Goal: Information Seeking & Learning: Check status

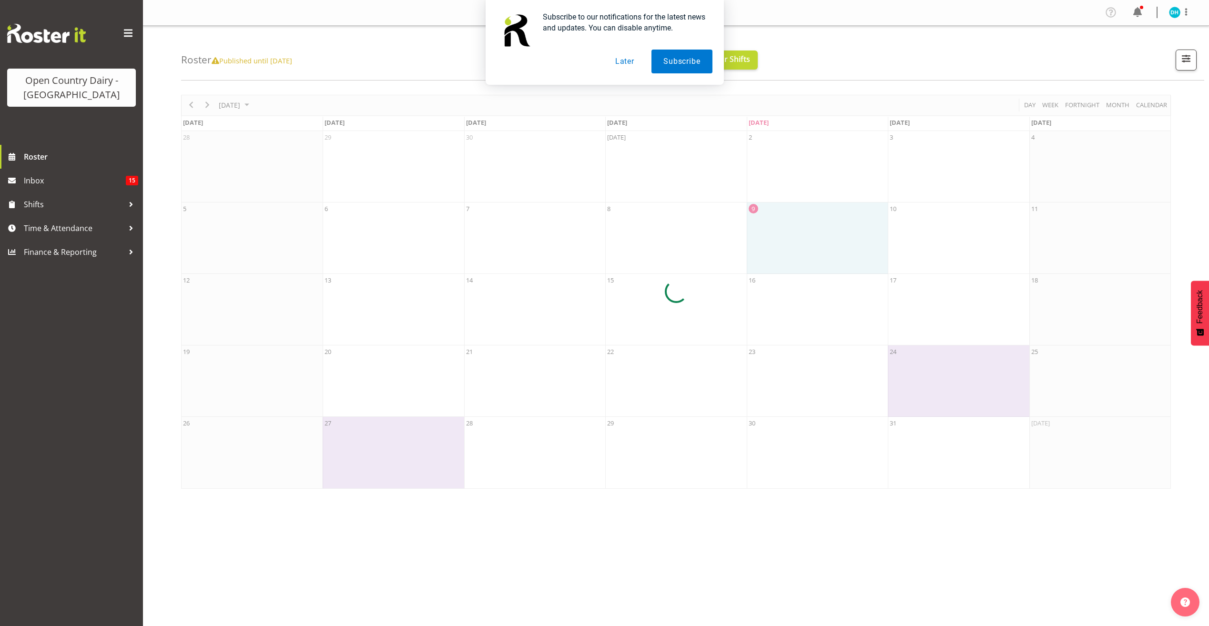
click at [630, 61] on button "Later" at bounding box center [625, 62] width 43 height 24
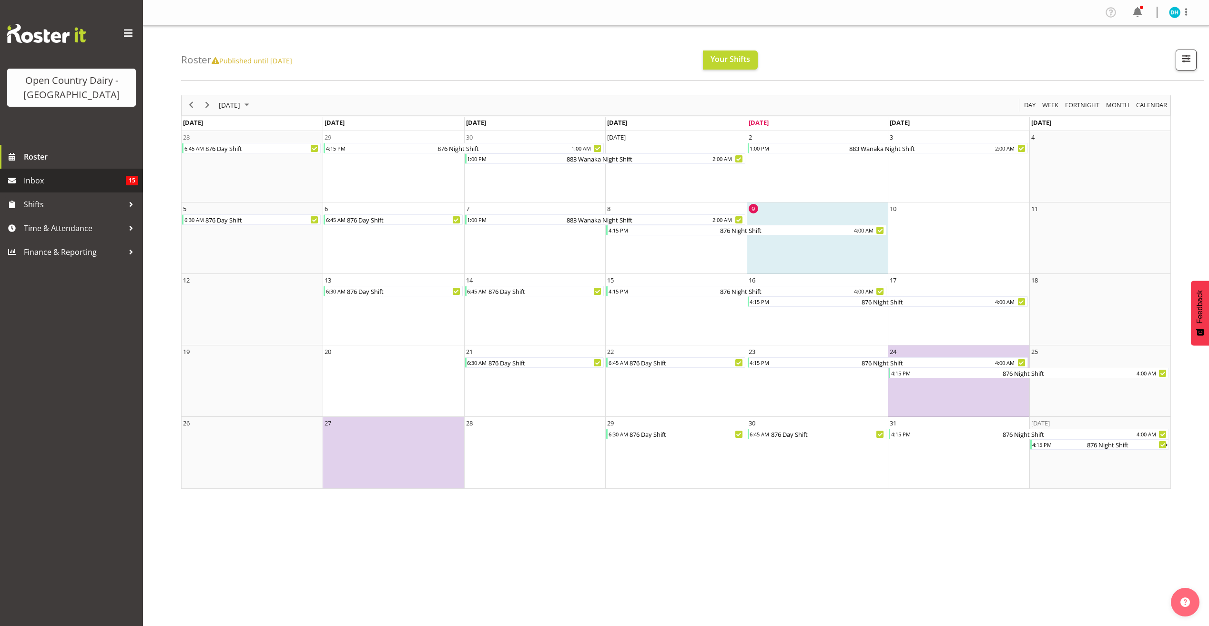
click at [58, 188] on span "Inbox" at bounding box center [75, 181] width 102 height 14
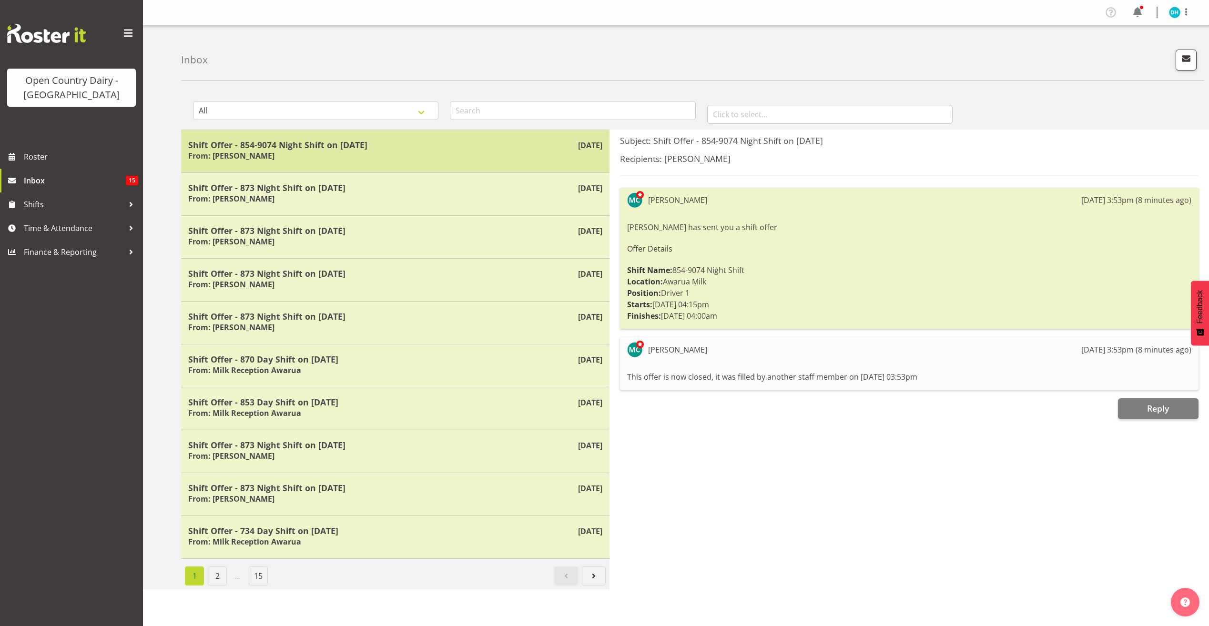
click at [303, 158] on div "Shift Offer - 854-9074 Night Shift on 10/10/25 From: Michael Campbell" at bounding box center [395, 151] width 414 height 23
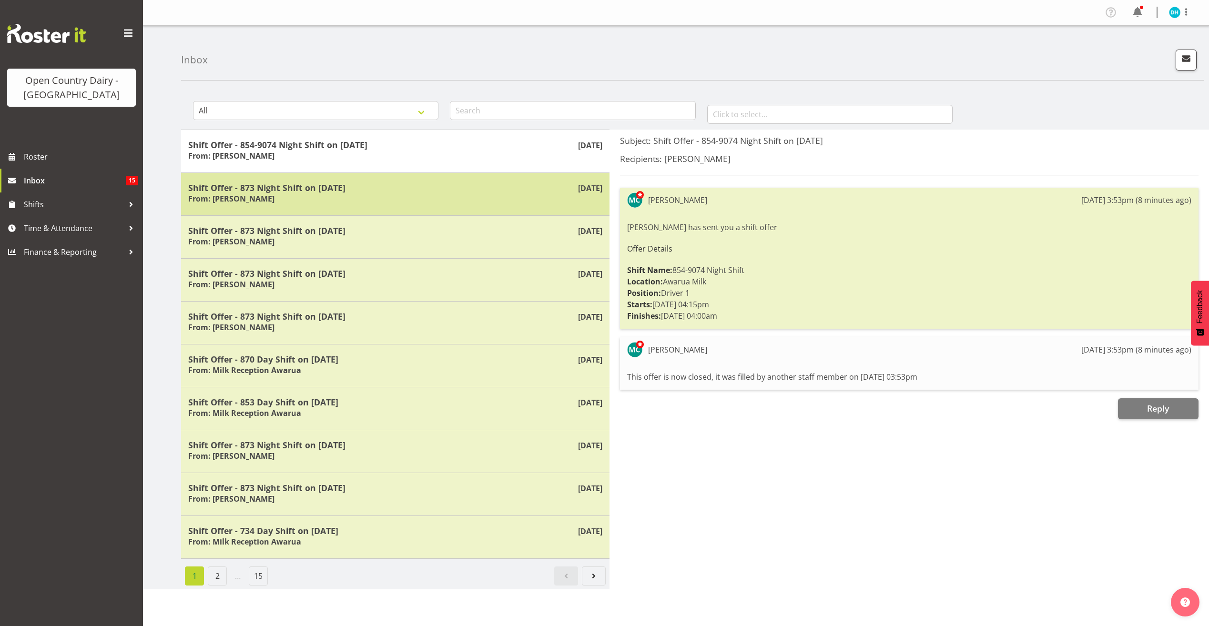
click at [325, 188] on h5 "Shift Offer - 873 Night Shift on 03/11/25" at bounding box center [395, 188] width 414 height 10
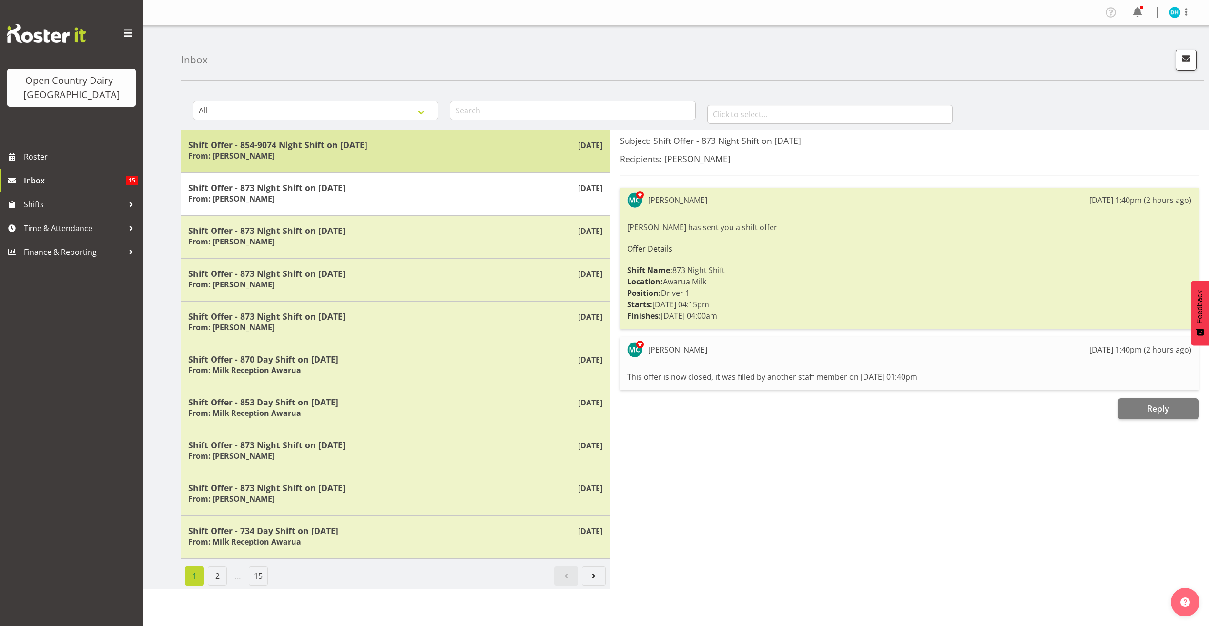
click at [371, 158] on div "Shift Offer - 854-9074 Night Shift on 10/10/25 From: Michael Campbell" at bounding box center [395, 151] width 414 height 23
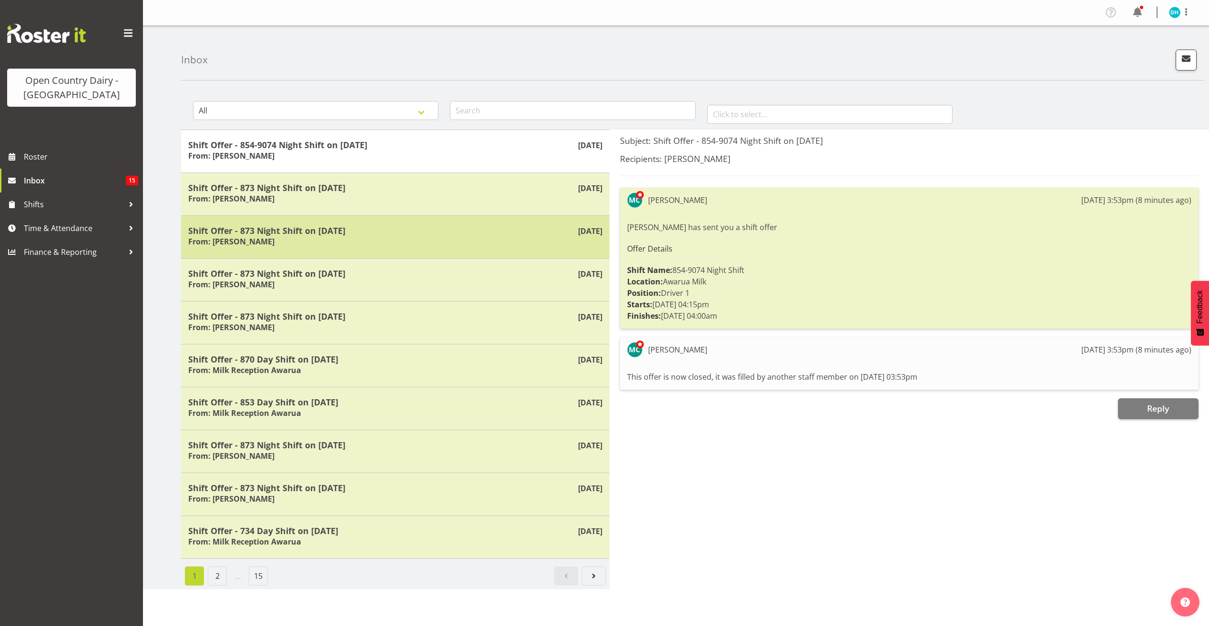
click at [369, 238] on div "Shift Offer - 873 Night Shift on 02/11/25 From: Michael Campbell" at bounding box center [395, 236] width 414 height 23
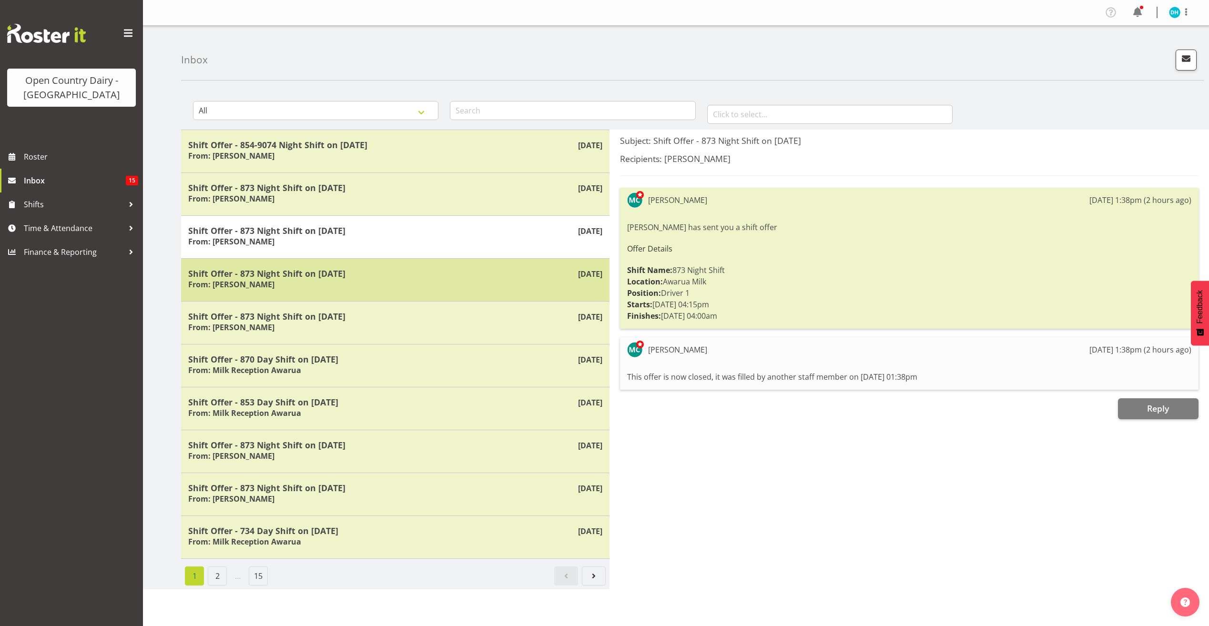
click at [383, 292] on div "Oct 8th Shift Offer - 873 Night Shift on 26/10/25 From: Michael Campbell" at bounding box center [395, 279] width 429 height 43
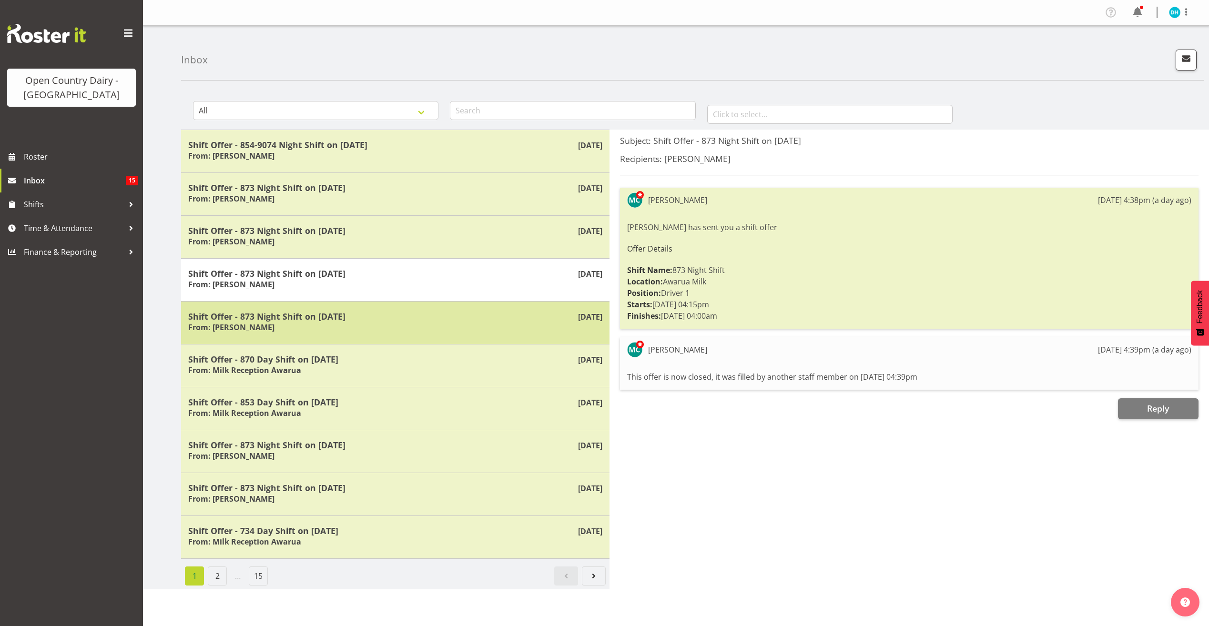
click at [391, 326] on div "Shift Offer - 873 Night Shift on 25/10/25 From: Michael Campbell" at bounding box center [395, 322] width 414 height 23
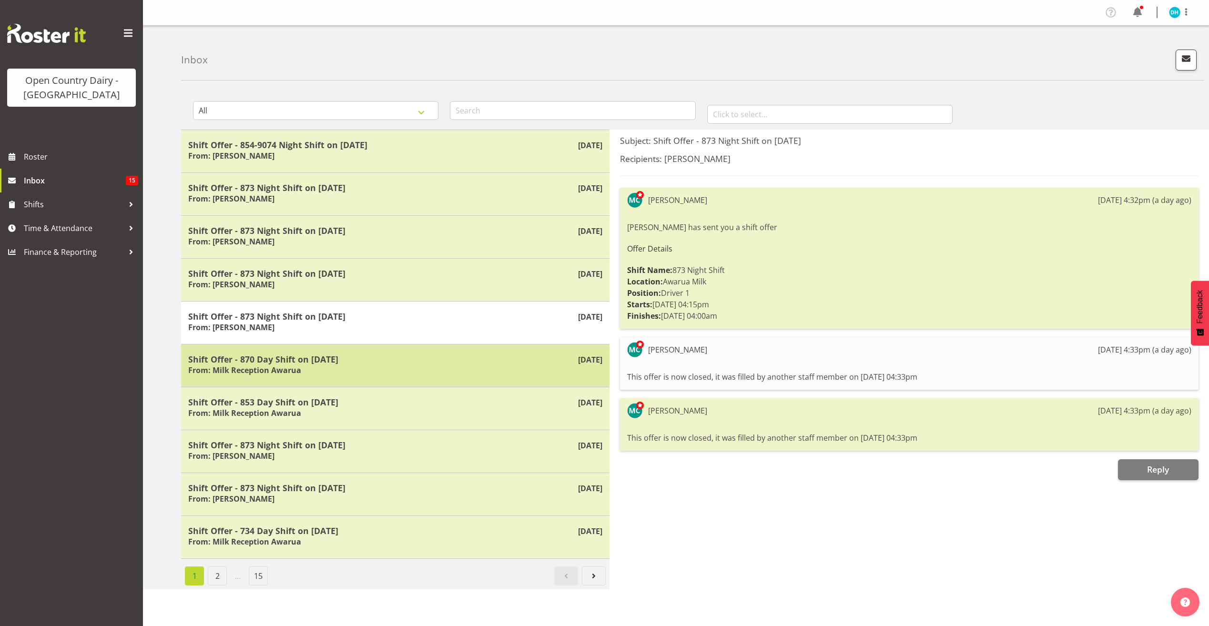
click at [405, 372] on div "Shift Offer - 870 Day Shift on 10/10/25 From: Milk Reception Awarua" at bounding box center [395, 365] width 414 height 23
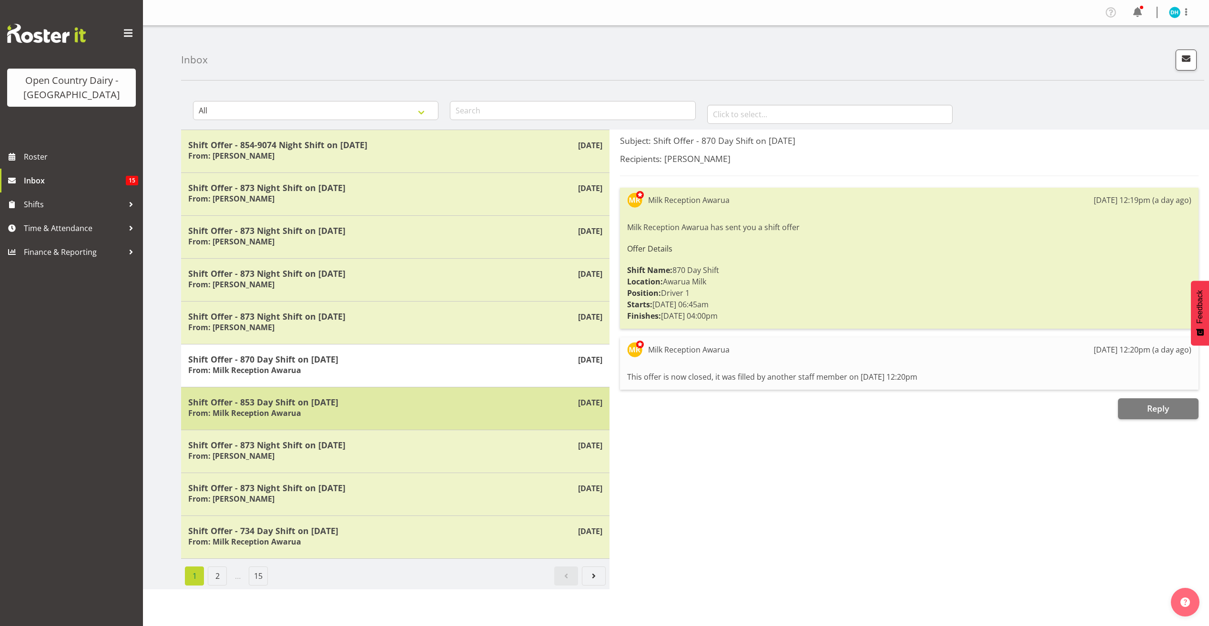
click at [413, 402] on h5 "Shift Offer - 853 Day Shift on 10/10/25" at bounding box center [395, 402] width 414 height 10
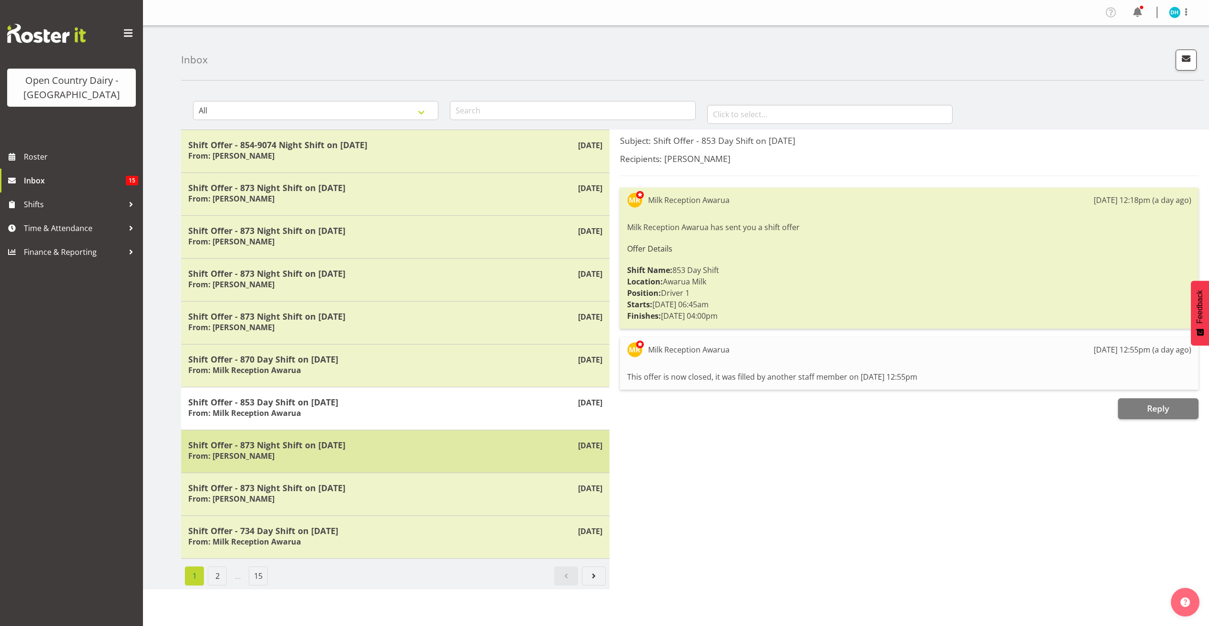
click at [414, 463] on div "Oct 8th Shift Offer - 873 Night Shift on 18/10/25 From: Michael Campbell" at bounding box center [395, 451] width 429 height 43
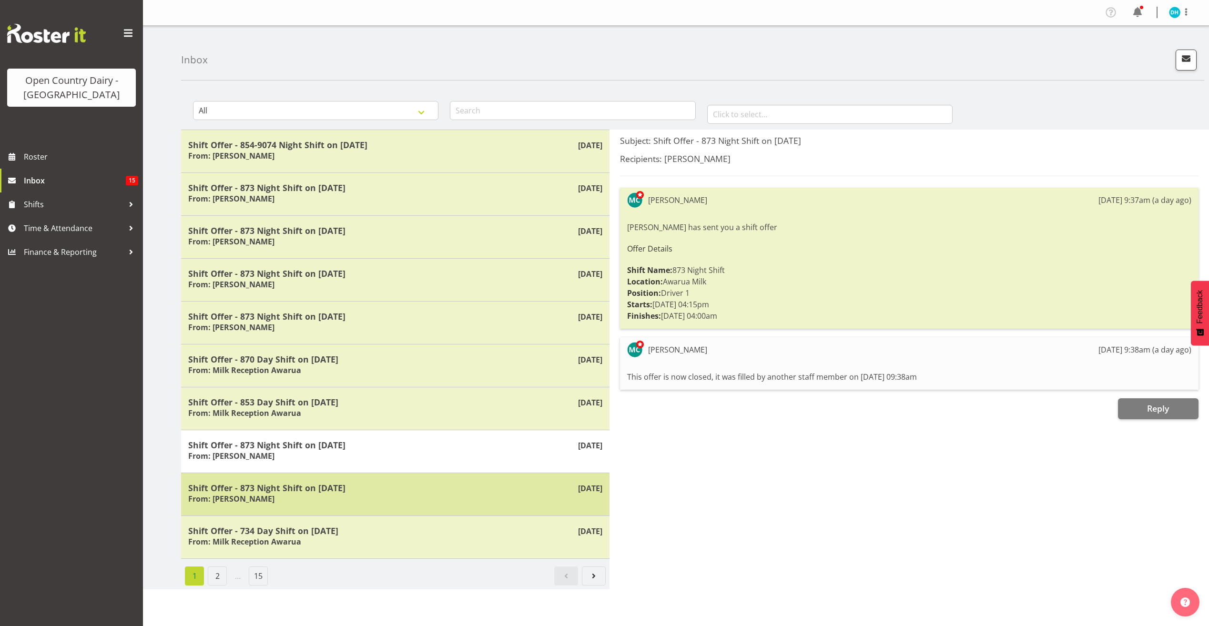
click at [412, 505] on div "Shift Offer - 873 Night Shift on 17/10/25 From: Michael Campbell" at bounding box center [395, 494] width 414 height 23
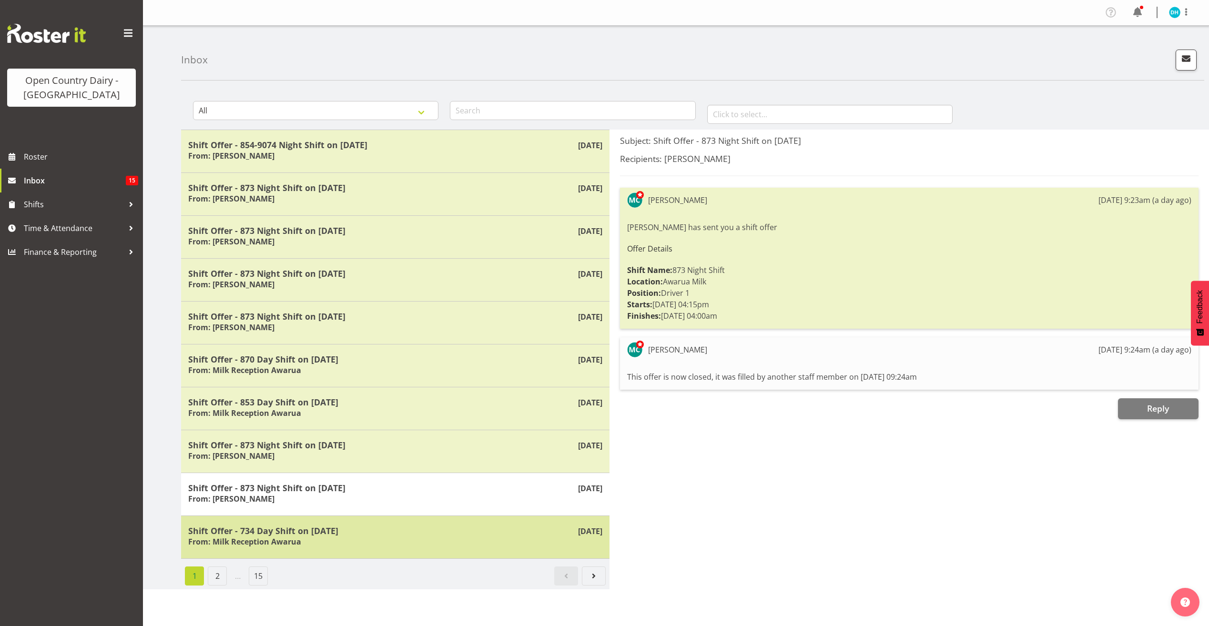
click at [414, 543] on div "Shift Offer - 734 Day Shift on 11/10/25 From: Milk Reception Awarua" at bounding box center [395, 537] width 414 height 23
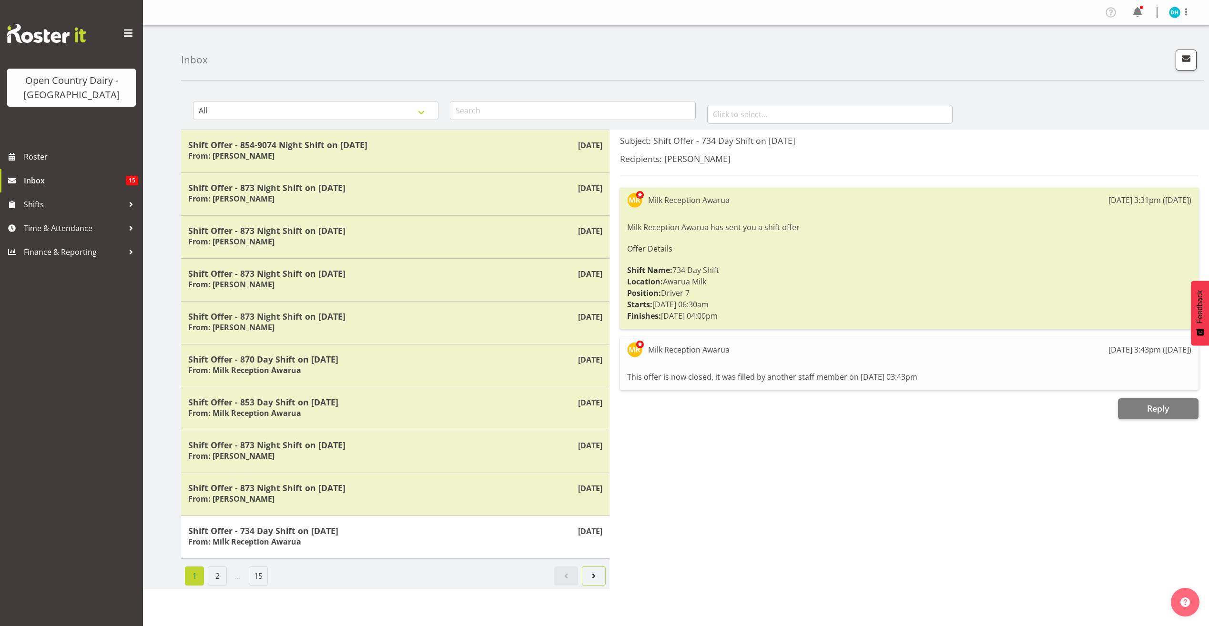
click at [597, 579] on span "Next page" at bounding box center [593, 576] width 11 height 11
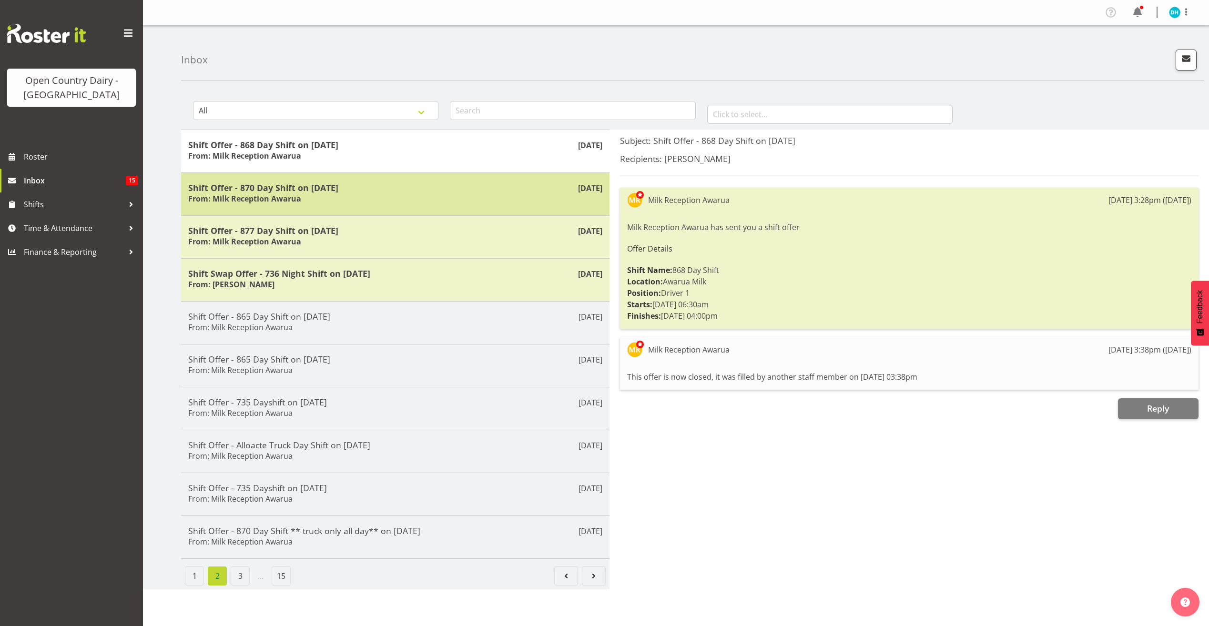
click at [319, 205] on div "Shift Offer - 870 Day Shift on 11/10/25 From: Milk Reception Awarua" at bounding box center [395, 194] width 414 height 23
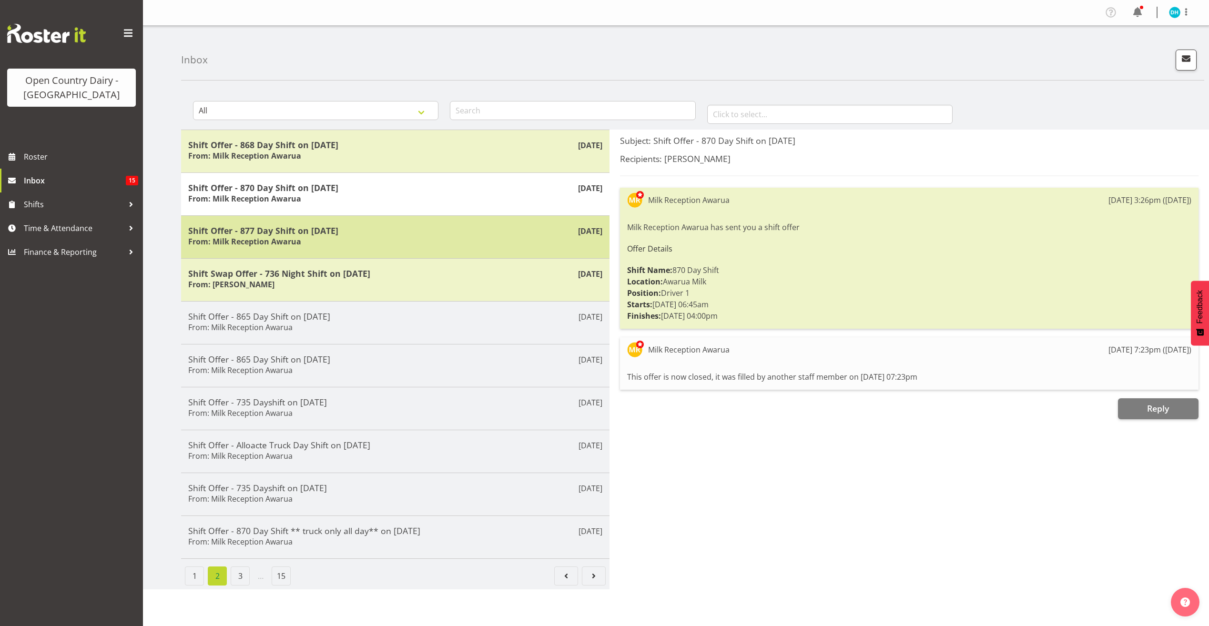
click at [422, 242] on div "Shift Offer - 877 Day Shift on 04/10/25 From: Milk Reception Awarua" at bounding box center [395, 236] width 414 height 23
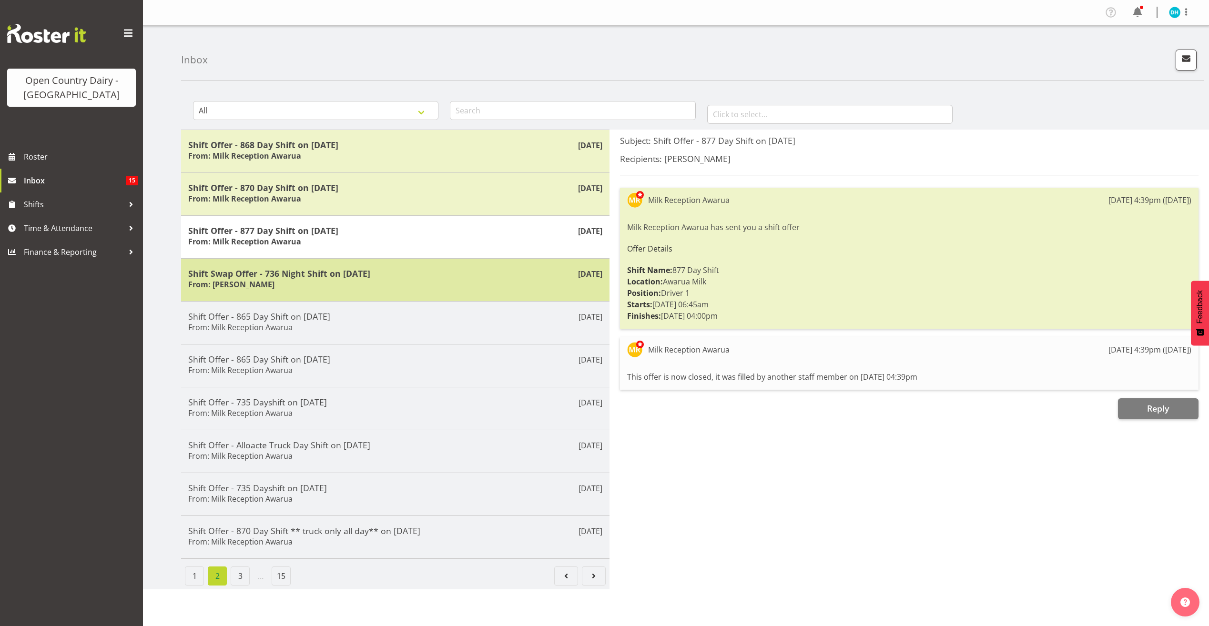
click at [434, 289] on div "Shift Swap Offer - 736 Night Shift on 02/10/25 From: Kerrod Ward" at bounding box center [395, 279] width 414 height 23
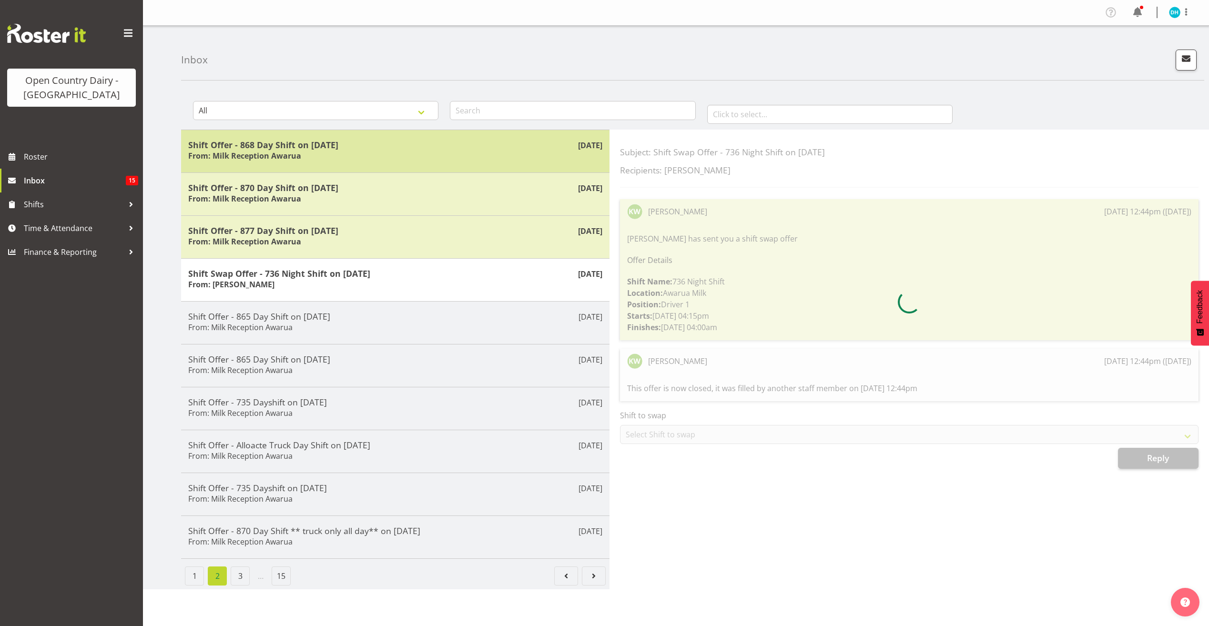
click at [459, 151] on div "Shift Offer - 868 Day Shift on 11/10/25 From: Milk Reception Awarua" at bounding box center [395, 151] width 414 height 23
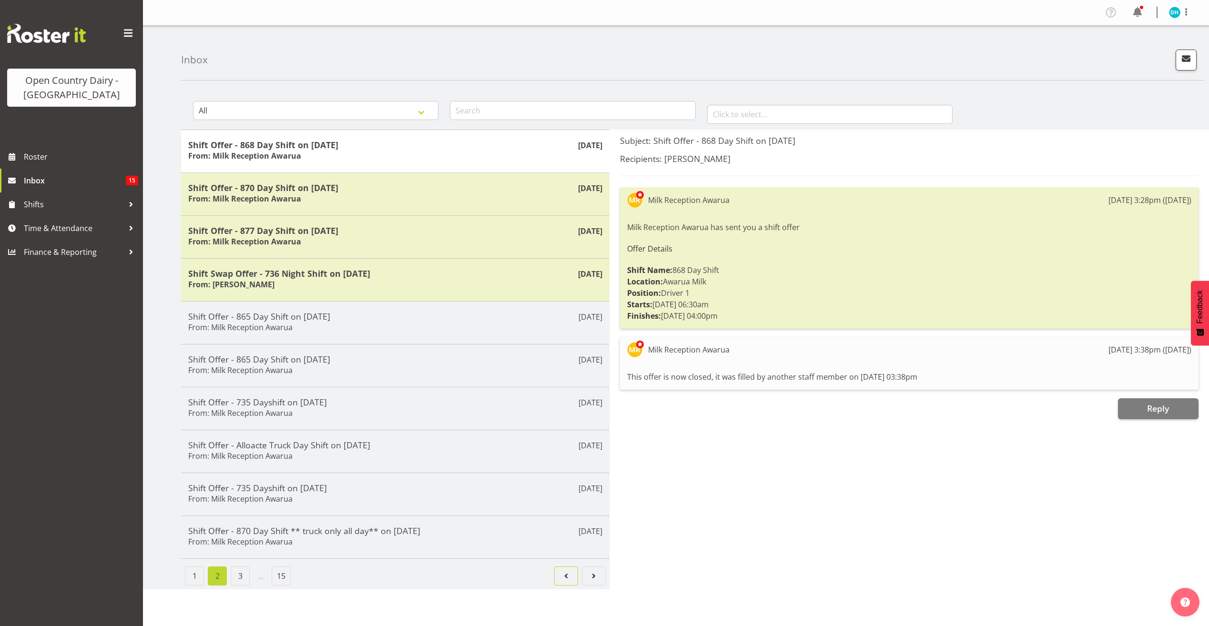
click at [561, 575] on span "Page 1." at bounding box center [566, 576] width 11 height 11
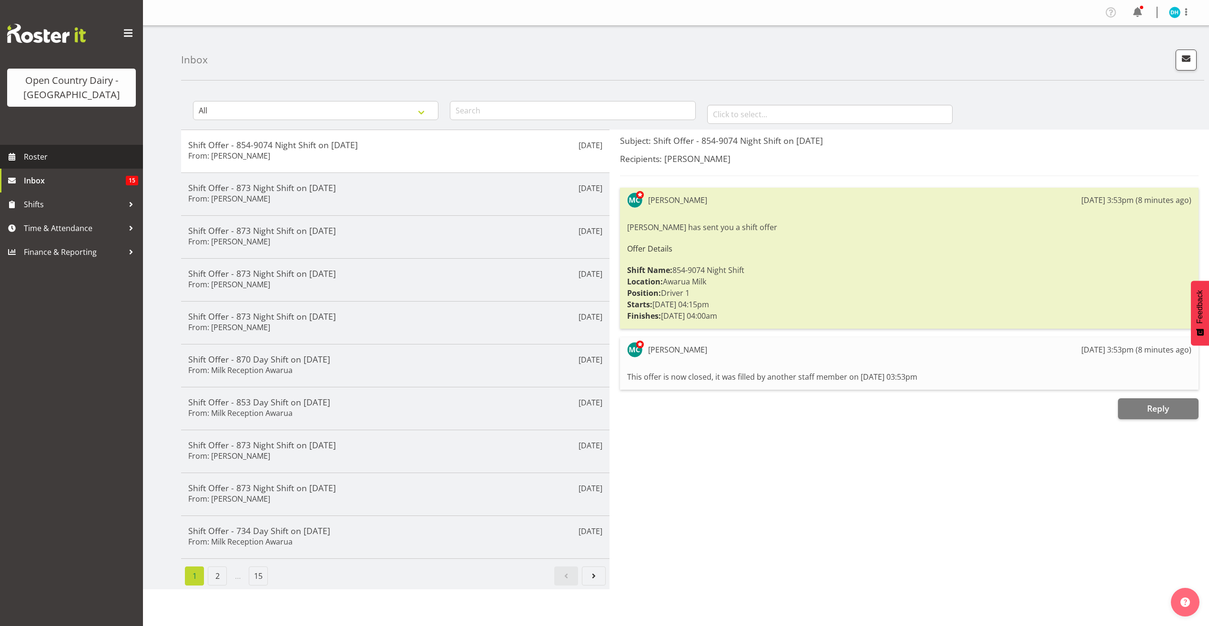
click at [80, 144] on div "Open Country Dairy - South Island Roster Inbox 15 Shifts Time & Attendance Fina…" at bounding box center [71, 132] width 143 height 264
click at [83, 155] on span "Roster" at bounding box center [81, 157] width 114 height 14
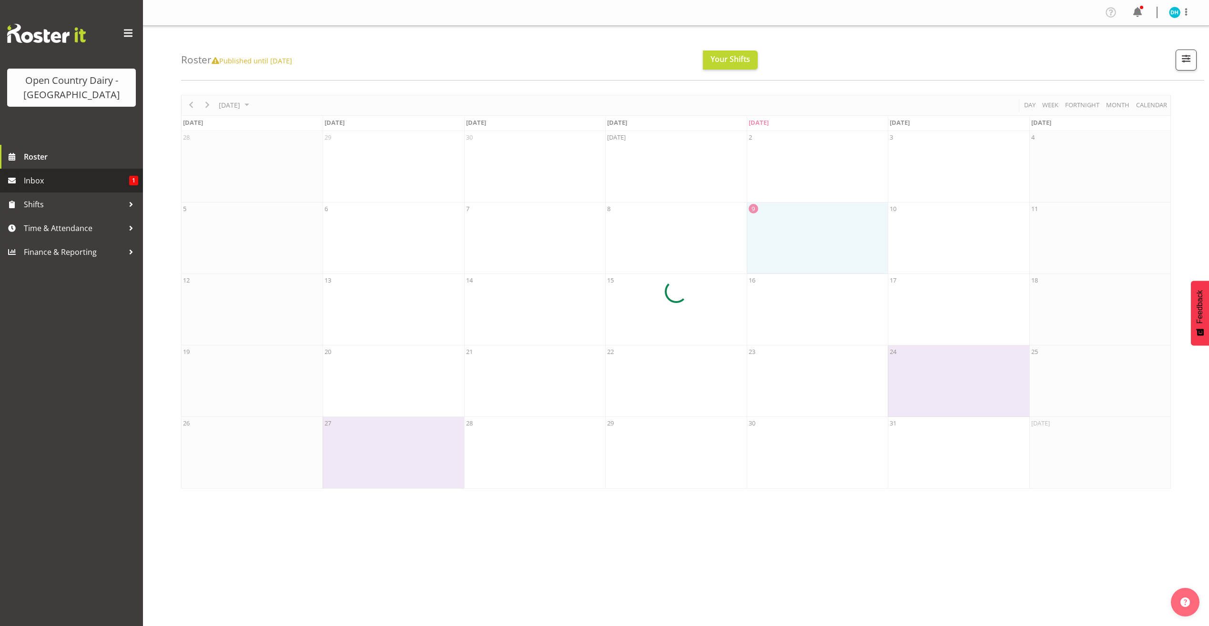
click at [66, 178] on span "Inbox" at bounding box center [76, 181] width 105 height 14
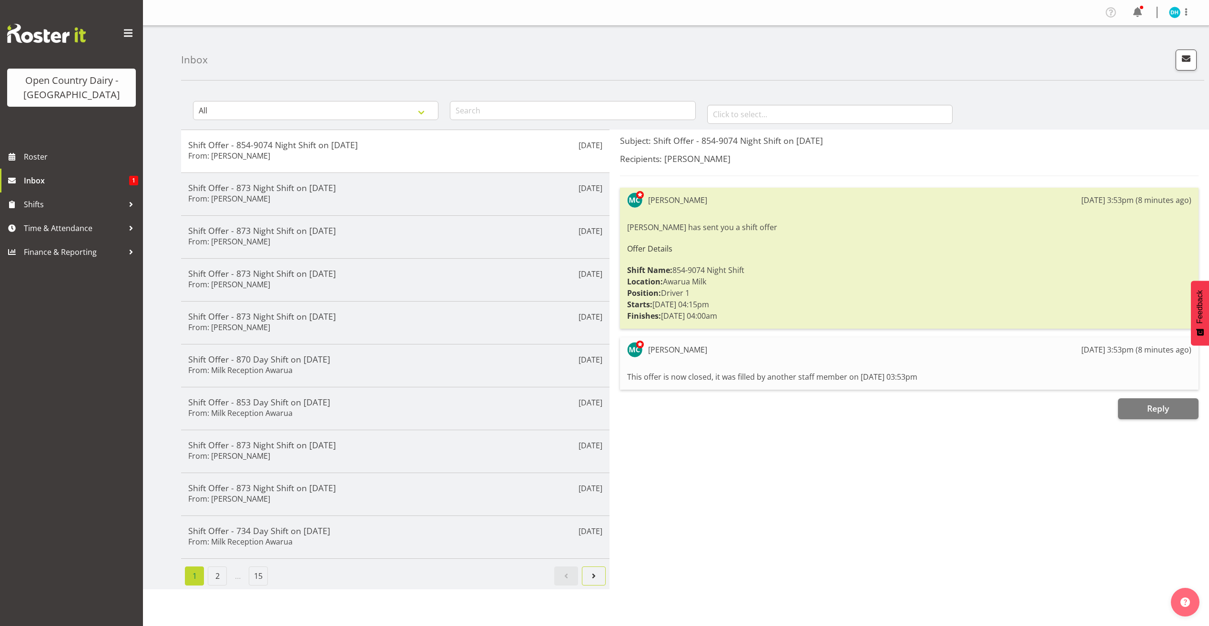
click at [594, 579] on span "Next page" at bounding box center [593, 576] width 11 height 11
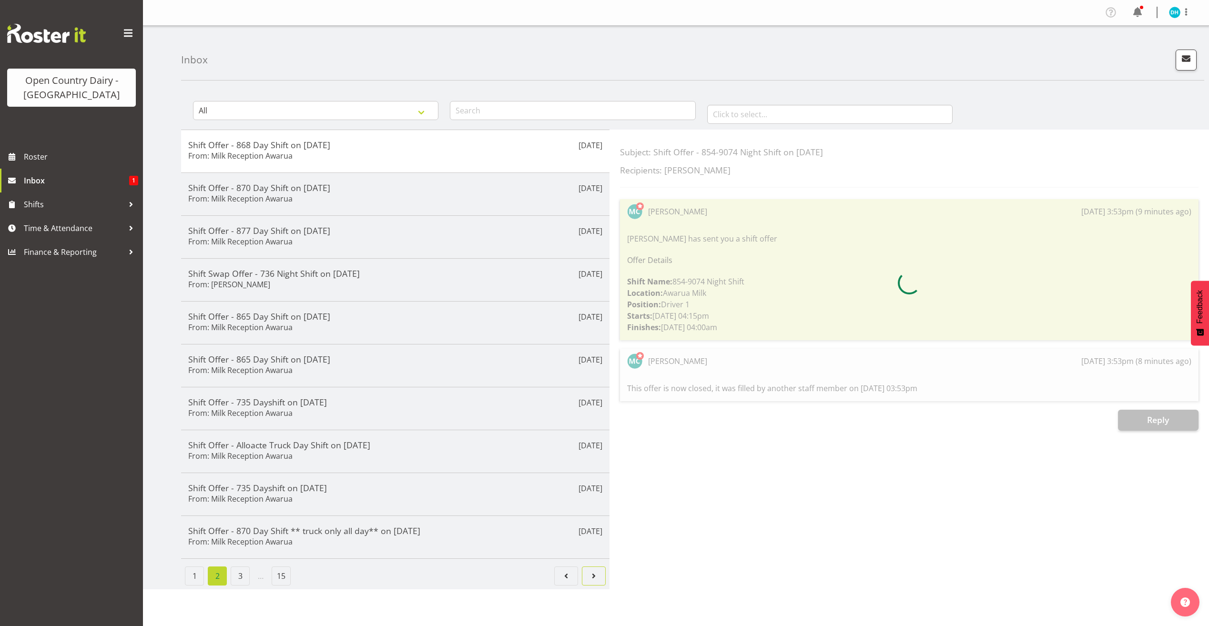
click at [594, 577] on span "Page 3." at bounding box center [593, 576] width 11 height 11
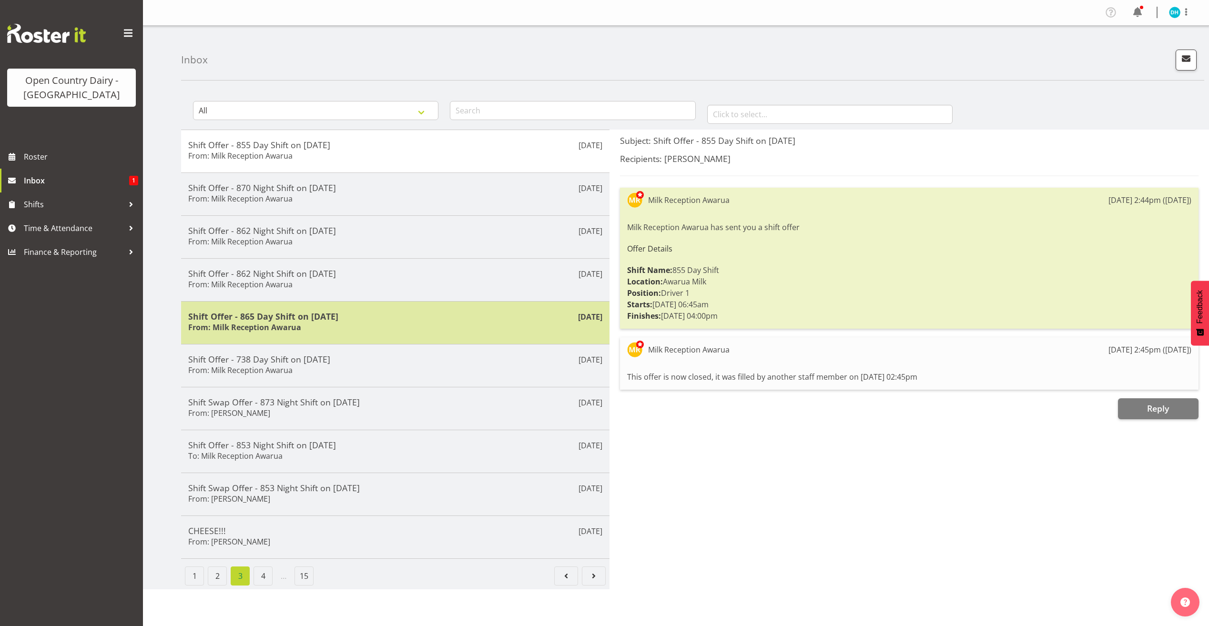
click at [303, 327] on div "Shift Offer - 865 Day Shift on 09/09/25 From: Milk Reception Awarua" at bounding box center [395, 322] width 414 height 23
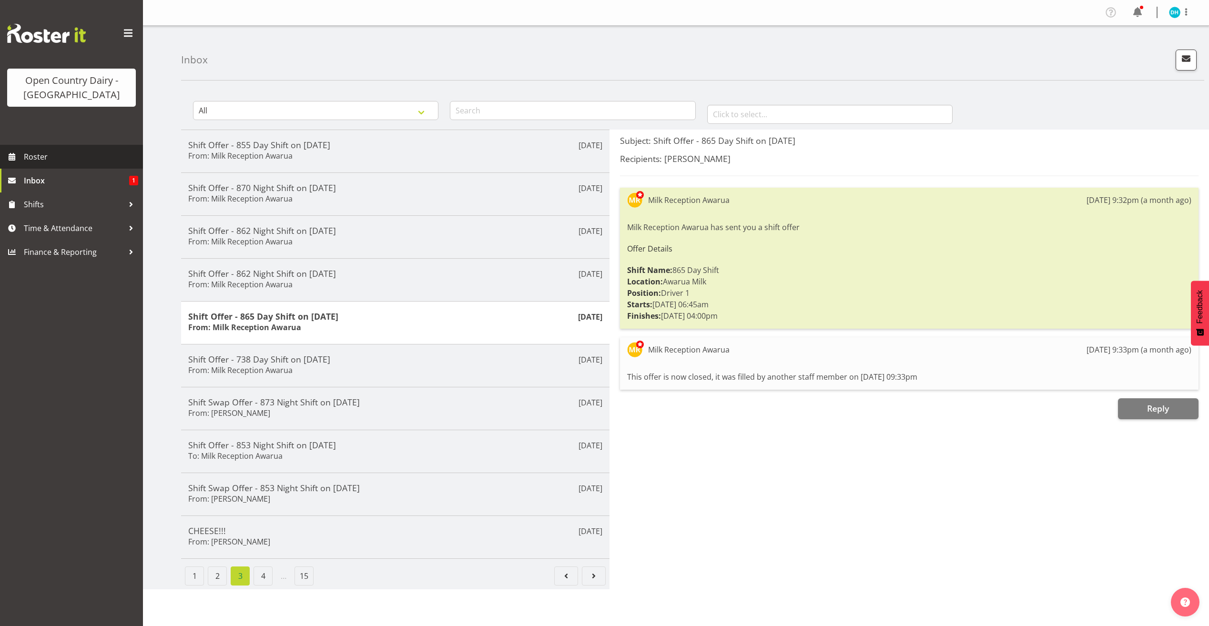
click at [72, 145] on link "Roster" at bounding box center [71, 157] width 143 height 24
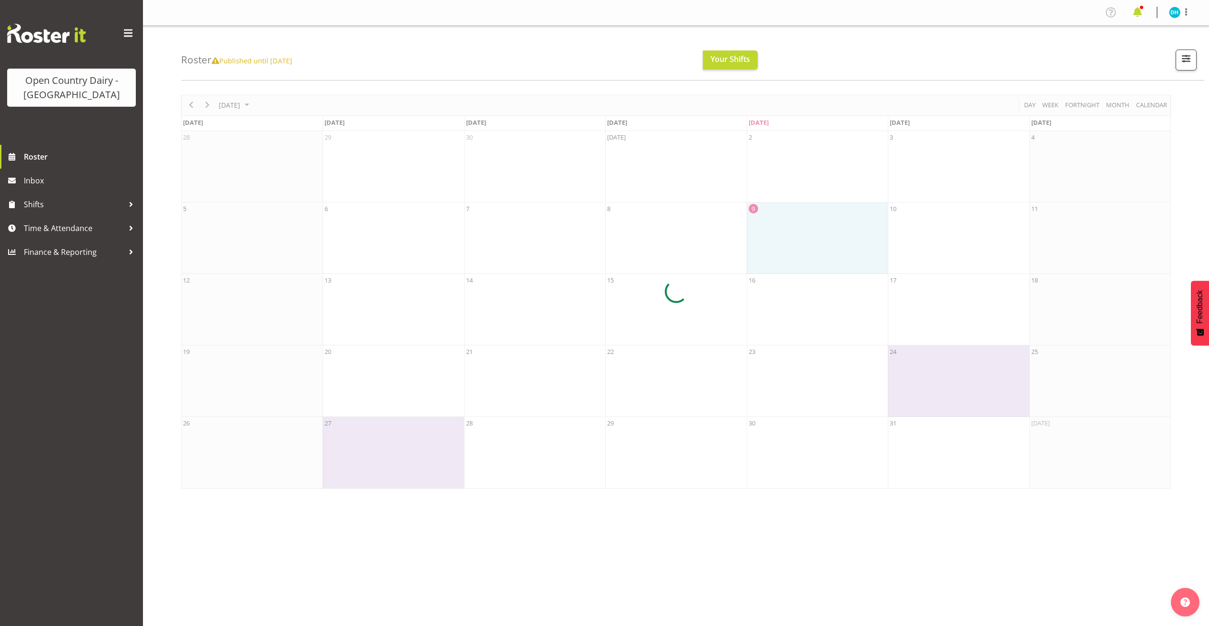
click at [1138, 14] on span at bounding box center [1137, 12] width 15 height 15
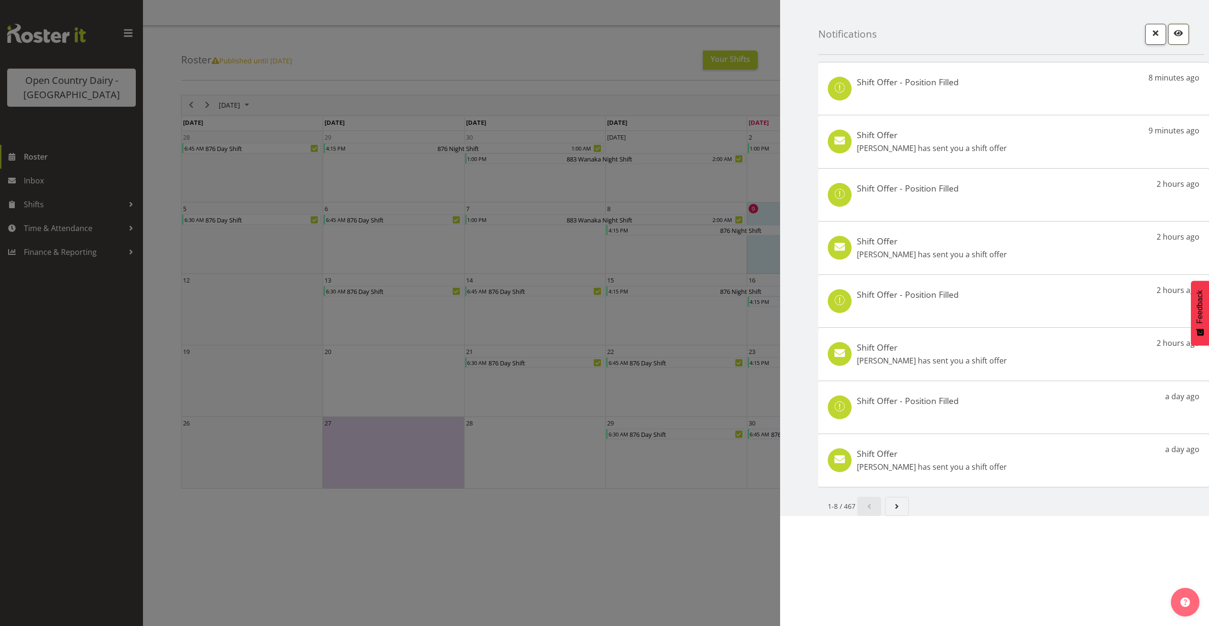
click at [1176, 32] on span "button" at bounding box center [1179, 33] width 12 height 12
click at [1151, 36] on span "button" at bounding box center [1156, 33] width 12 height 12
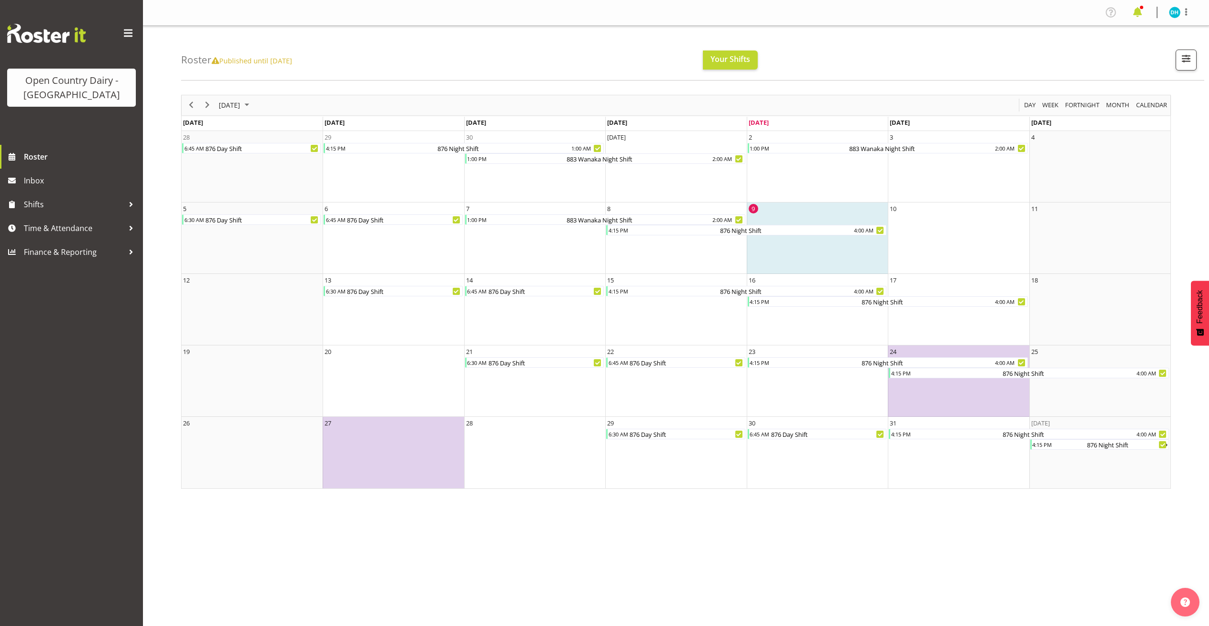
click at [1144, 17] on span at bounding box center [1137, 12] width 15 height 15
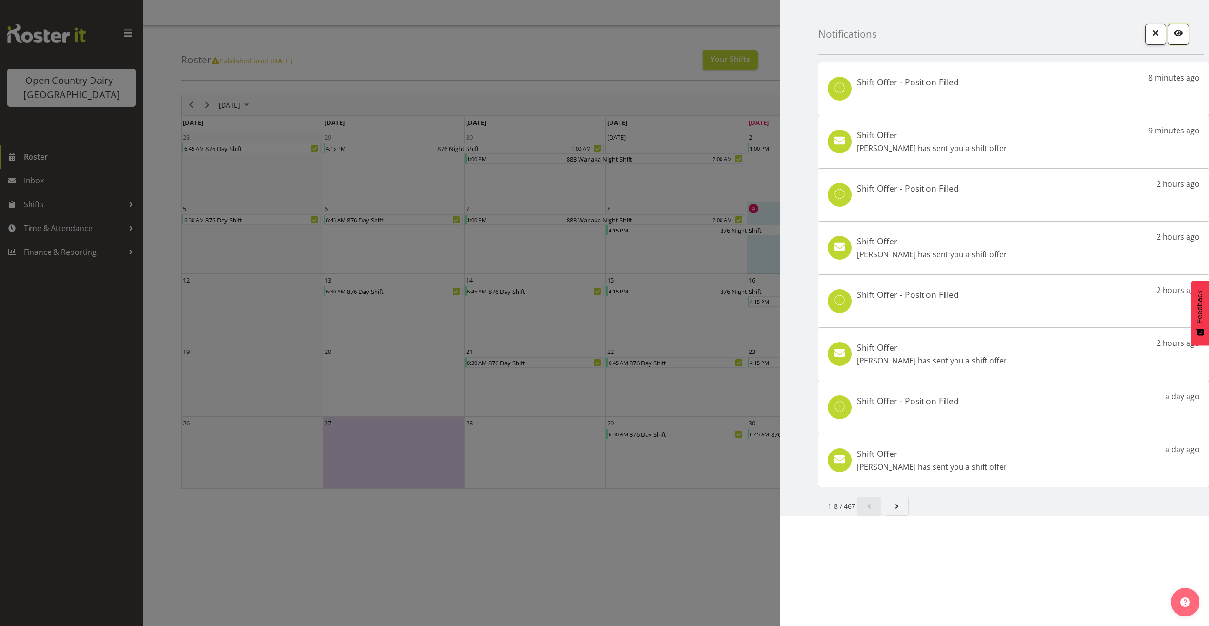
click at [1184, 35] on span "button" at bounding box center [1179, 33] width 12 height 12
click at [1182, 37] on span "button" at bounding box center [1179, 33] width 12 height 12
click at [1143, 35] on div "Notifications" at bounding box center [1011, 27] width 386 height 55
click at [1146, 33] on button "button" at bounding box center [1156, 34] width 21 height 21
